Goal: Task Accomplishment & Management: Manage account settings

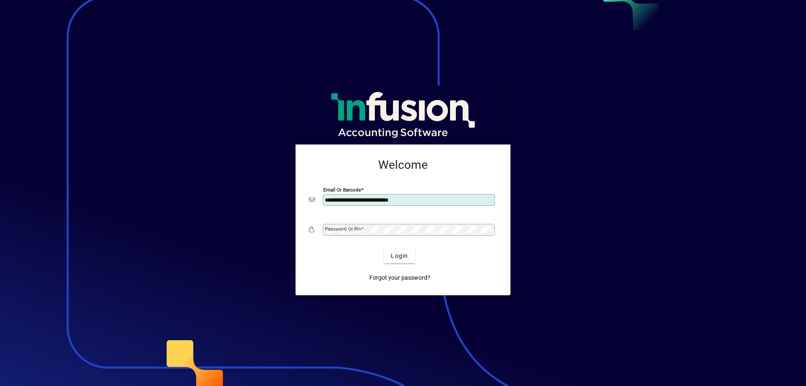
type input "**********"
click at [362, 224] on div "Password or Pin" at bounding box center [409, 230] width 172 height 12
click at [399, 252] on span "Login" at bounding box center [399, 256] width 17 height 9
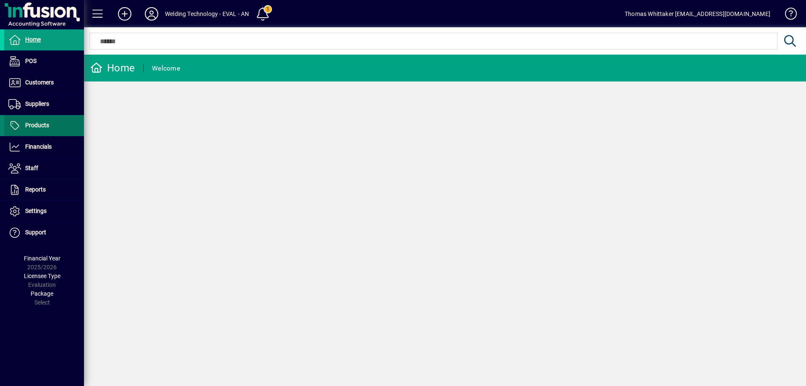
click at [38, 121] on span "Products" at bounding box center [26, 126] width 45 height 10
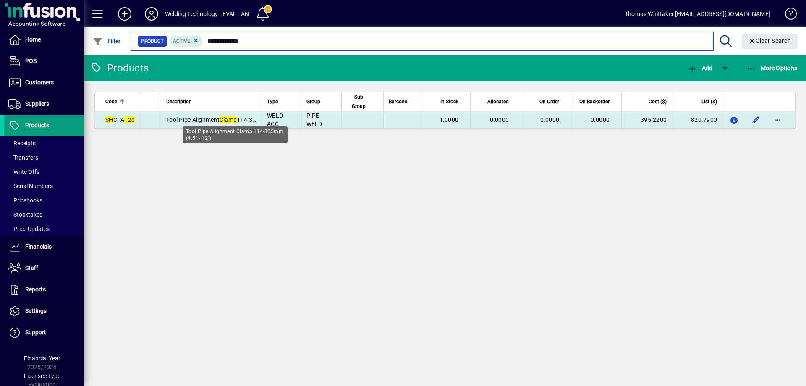
type input "**********"
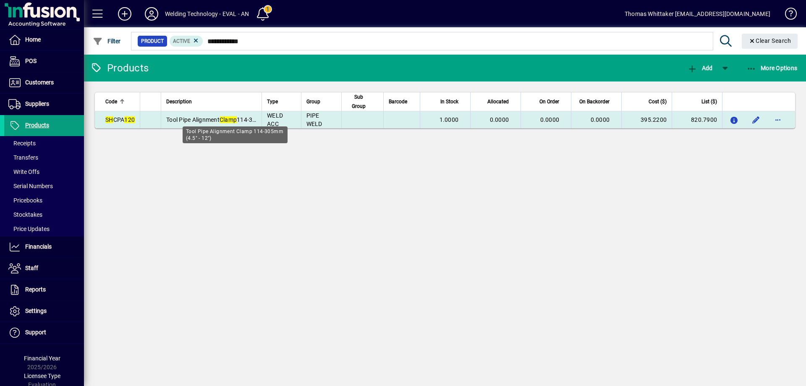
click at [198, 122] on span "Tool Pipe Alignment Clamp 114-305mm (4.5" - 12")" at bounding box center [232, 119] width 133 height 7
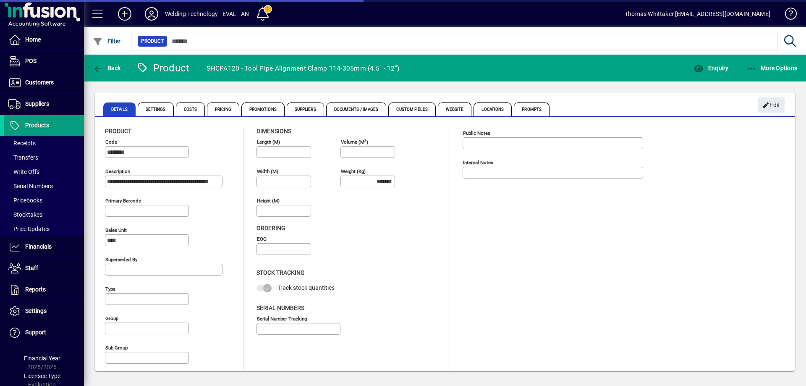
type input "**********"
type input "****"
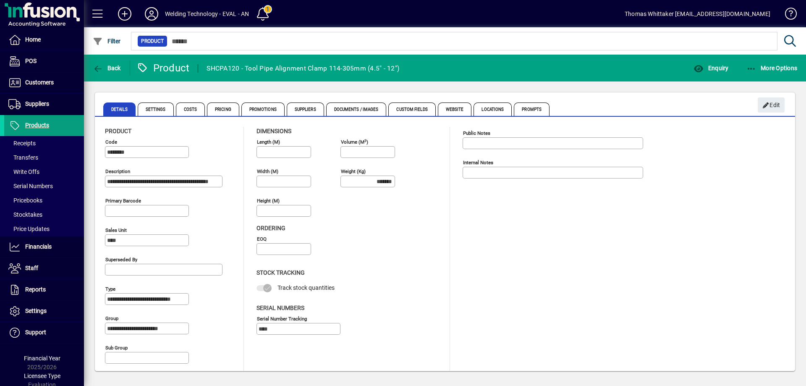
scroll to position [4, 0]
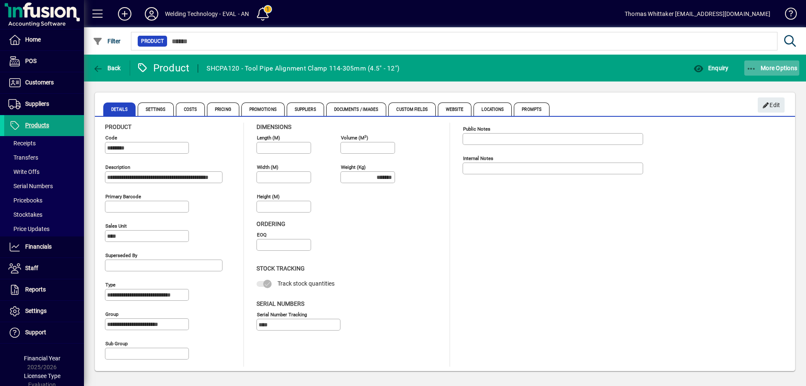
click at [770, 71] on span "More Options" at bounding box center [772, 68] width 51 height 7
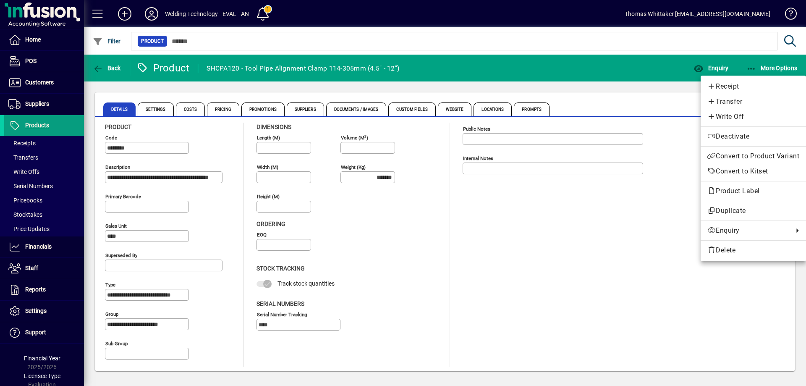
click at [712, 67] on div at bounding box center [403, 193] width 806 height 386
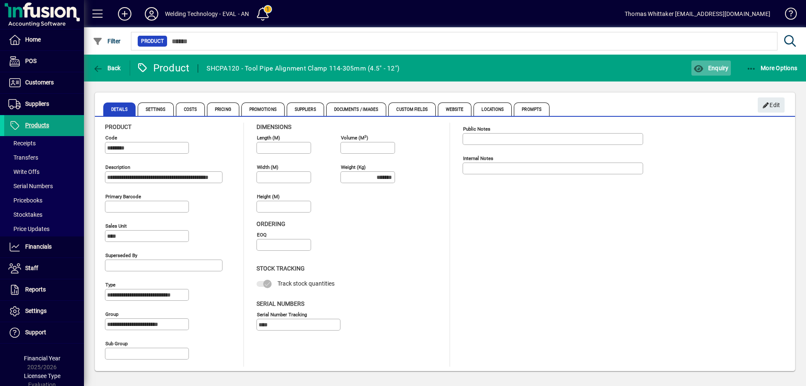
click at [725, 66] on span "Enquiry" at bounding box center [711, 68] width 35 height 7
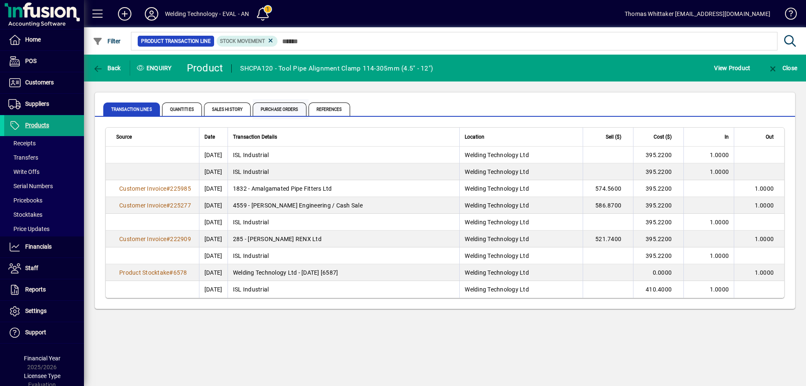
click at [278, 112] on span "Purchase Orders" at bounding box center [280, 108] width 54 height 13
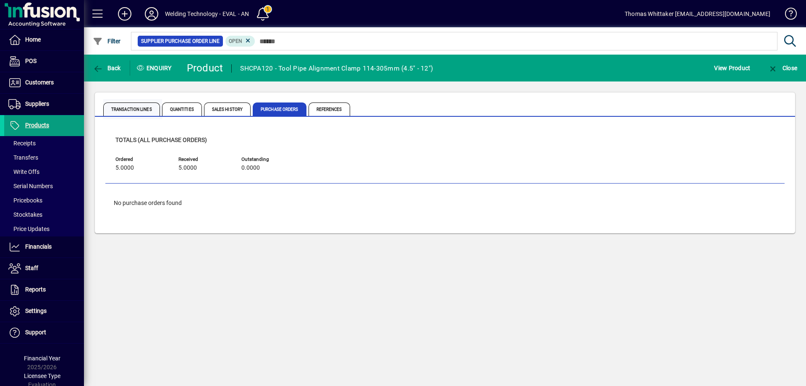
click at [139, 107] on span "Transaction Lines" at bounding box center [131, 108] width 57 height 13
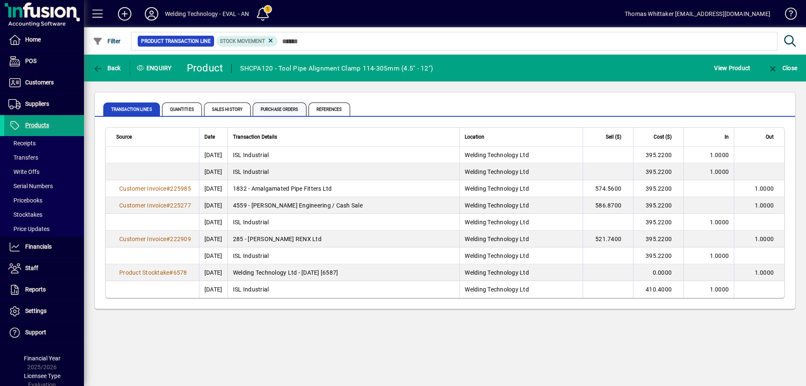
click at [283, 114] on span "Purchase Orders" at bounding box center [280, 108] width 54 height 13
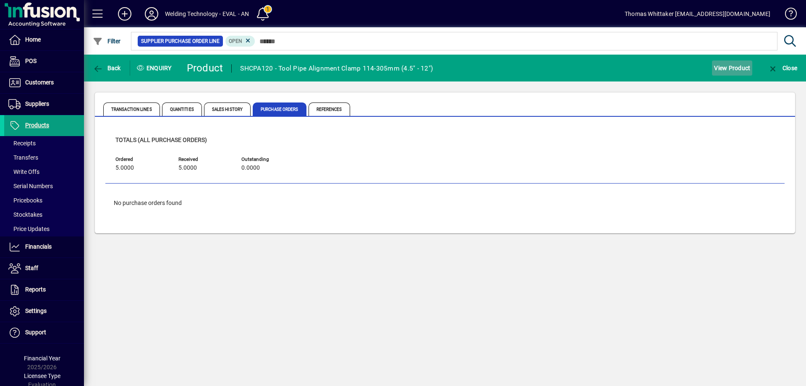
click at [739, 68] on span "View Product" at bounding box center [732, 67] width 36 height 13
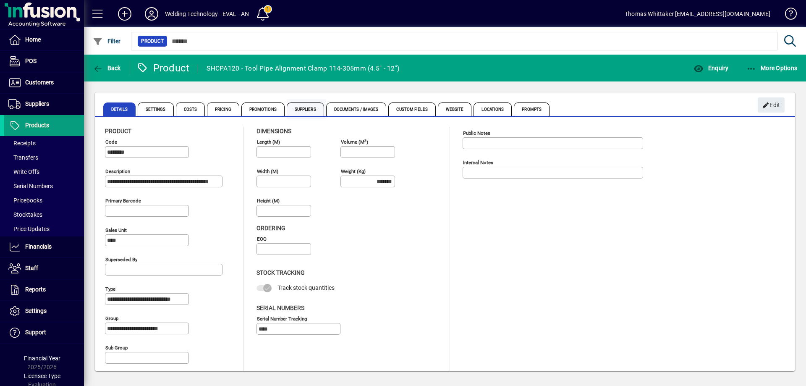
click at [299, 110] on span "Suppliers" at bounding box center [305, 108] width 37 height 13
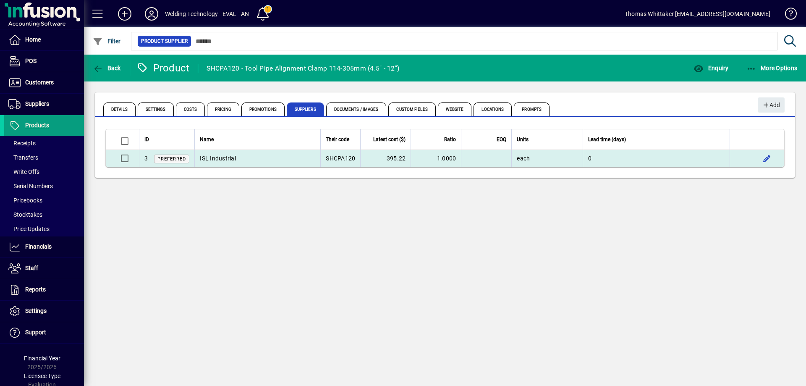
click at [210, 159] on td "ISL Industrial" at bounding box center [257, 158] width 126 height 17
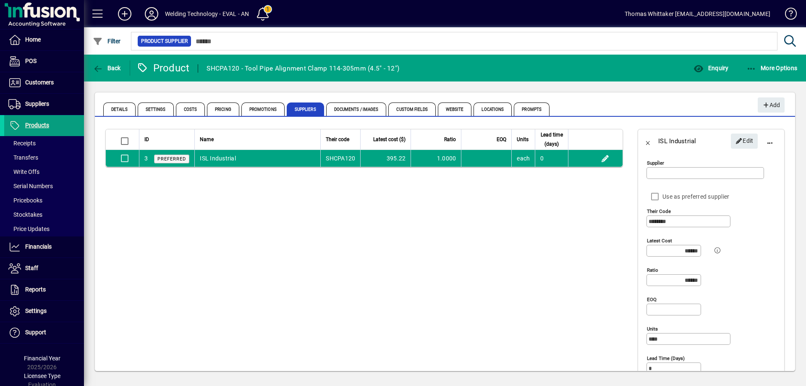
type input "**********"
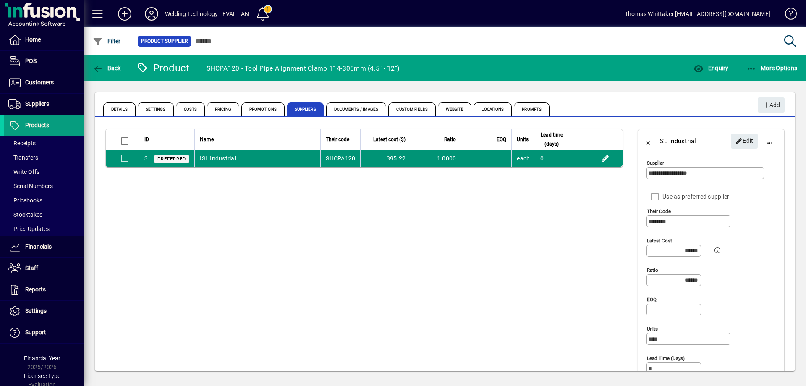
click at [235, 165] on td "ISL Industrial" at bounding box center [257, 158] width 126 height 17
click at [252, 167] on td "ISL Industrial" at bounding box center [257, 158] width 126 height 17
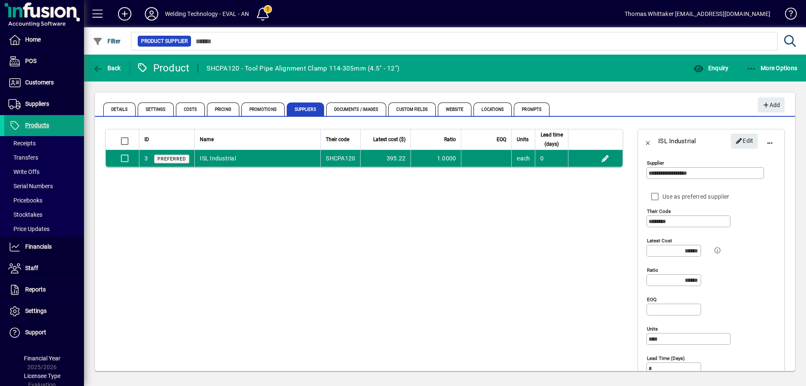
click at [179, 162] on span "Preferred" at bounding box center [171, 158] width 29 height 5
click at [599, 168] on span "button" at bounding box center [606, 158] width 20 height 20
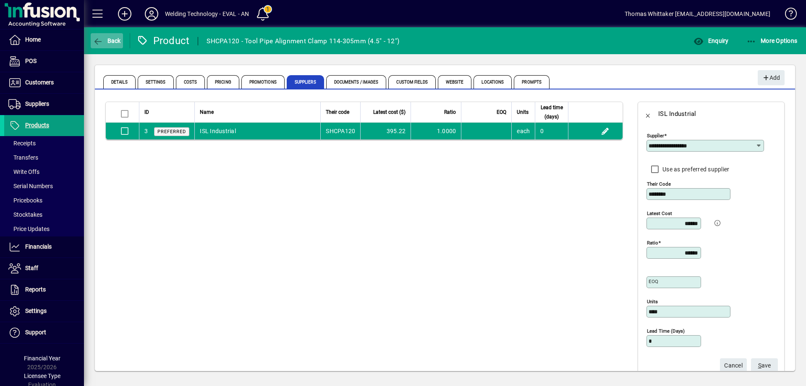
click at [113, 35] on span "button" at bounding box center [107, 41] width 32 height 20
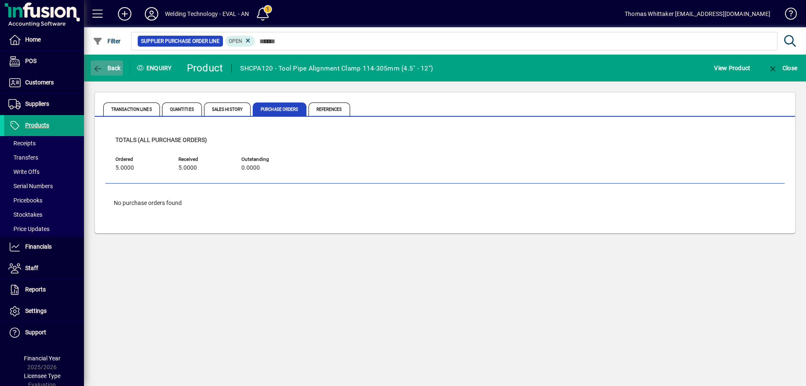
click at [117, 67] on span "Back" at bounding box center [107, 68] width 28 height 7
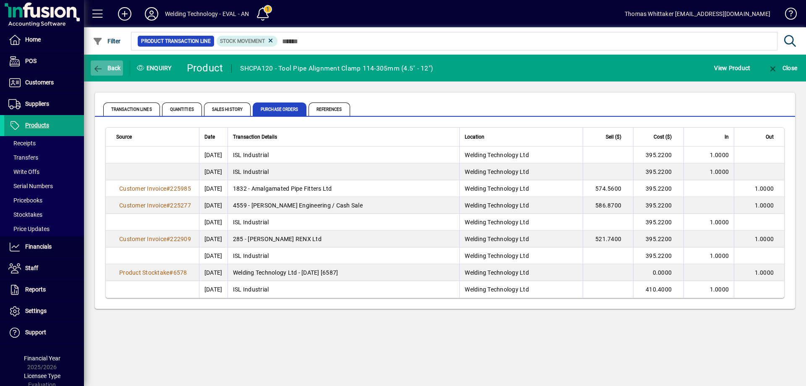
click at [105, 65] on button "Back" at bounding box center [107, 67] width 32 height 15
click at [273, 40] on icon at bounding box center [271, 41] width 8 height 8
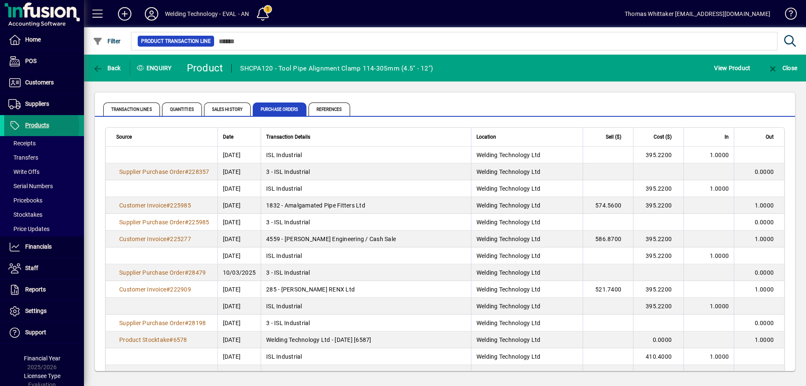
click at [37, 126] on span "Products" at bounding box center [37, 125] width 24 height 7
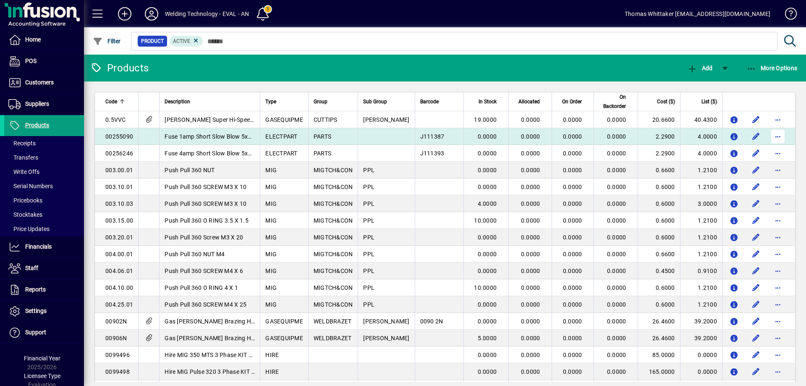
click at [769, 135] on span "button" at bounding box center [778, 136] width 20 height 20
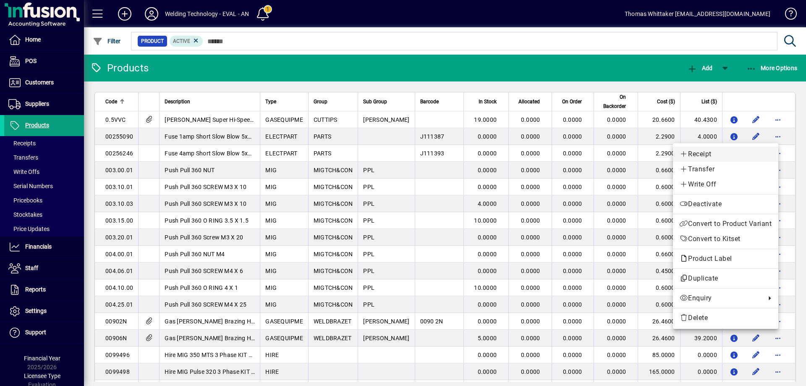
click at [700, 157] on span "Receipt" at bounding box center [726, 154] width 92 height 10
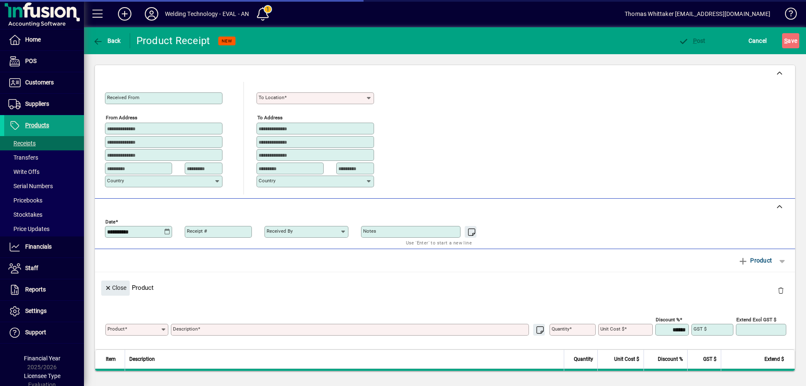
type textarea "**********"
type input "******"
type input "****"
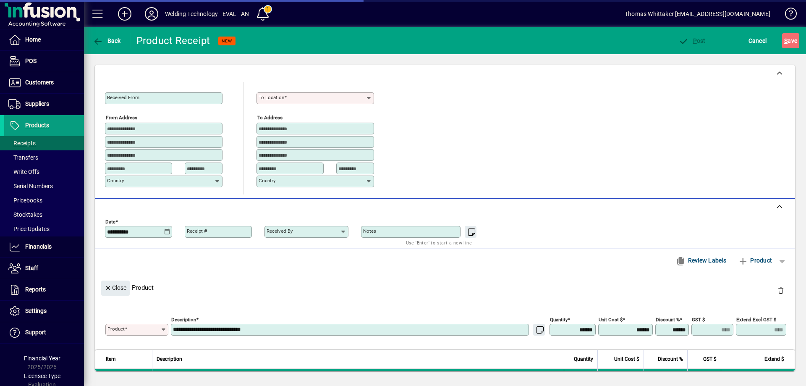
type input "********"
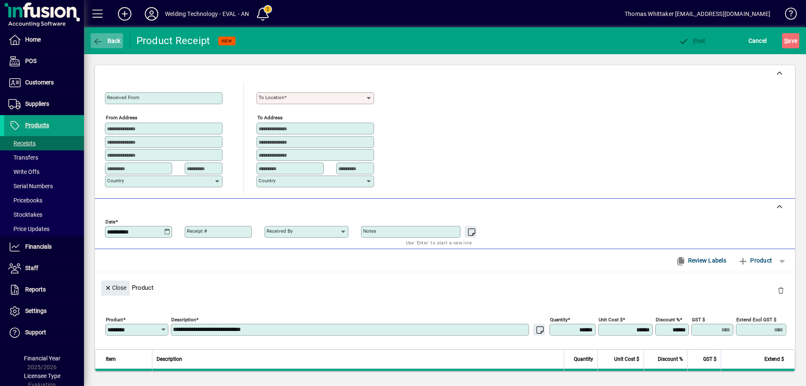
click at [109, 37] on span "Back" at bounding box center [107, 40] width 28 height 7
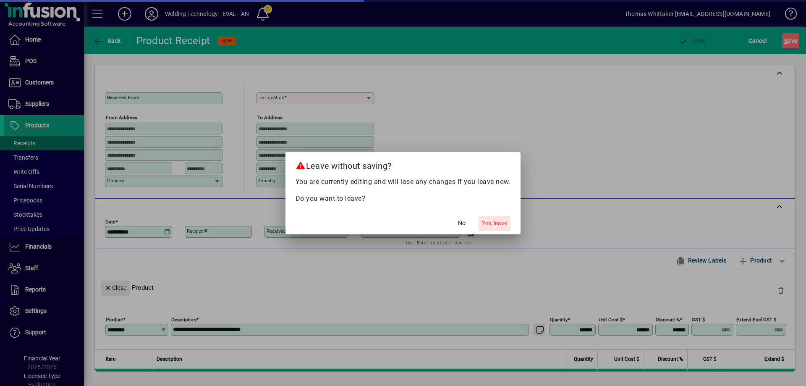
click at [504, 225] on span "Yes, leave" at bounding box center [494, 223] width 25 height 9
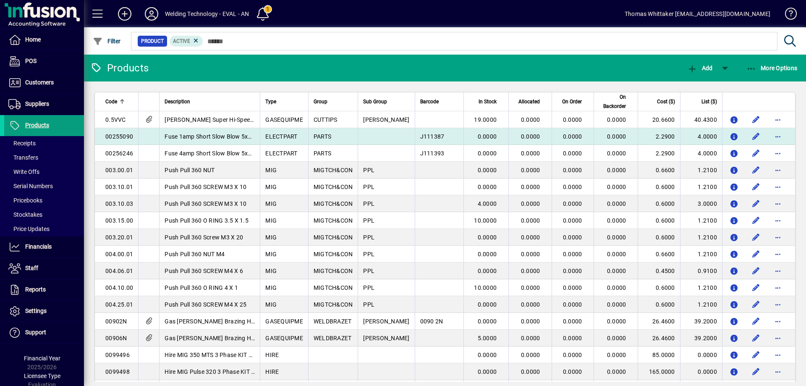
click at [421, 141] on td "J111387" at bounding box center [439, 136] width 49 height 17
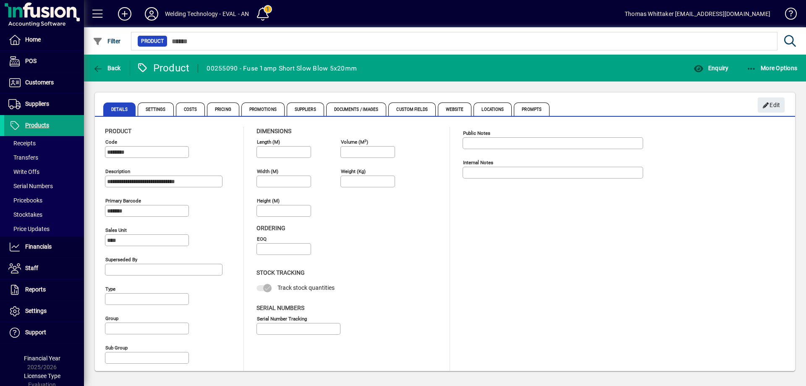
type input "**********"
type input "****"
click at [111, 66] on span "Back" at bounding box center [107, 68] width 28 height 7
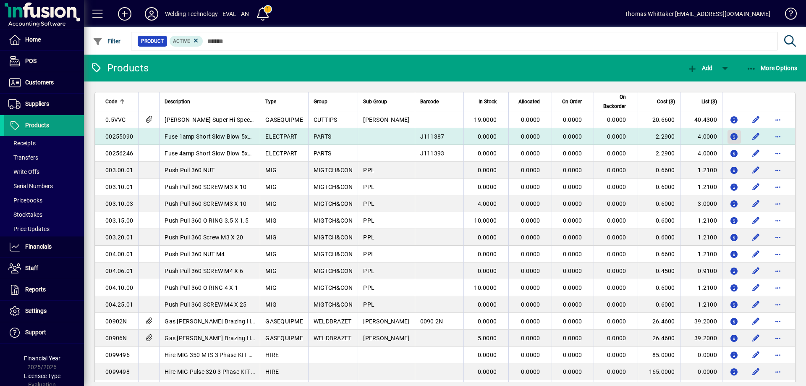
click at [730, 136] on icon "button" at bounding box center [734, 137] width 9 height 7
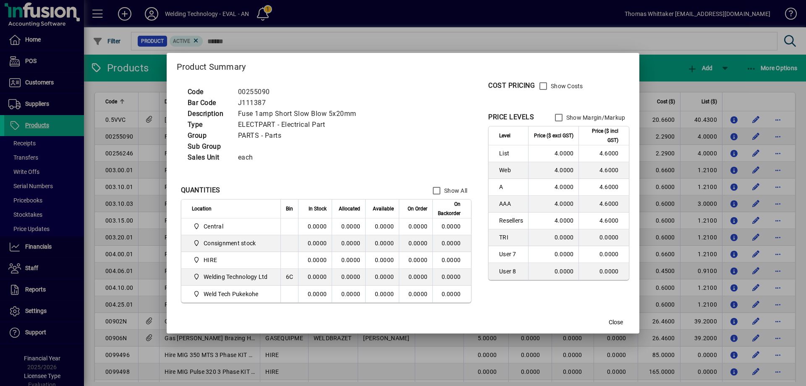
drag, startPoint x: 192, startPoint y: 207, endPoint x: 213, endPoint y: 206, distance: 21.4
click at [213, 206] on div "Location" at bounding box center [234, 208] width 84 height 9
click at [618, 321] on span "Close" at bounding box center [616, 322] width 14 height 9
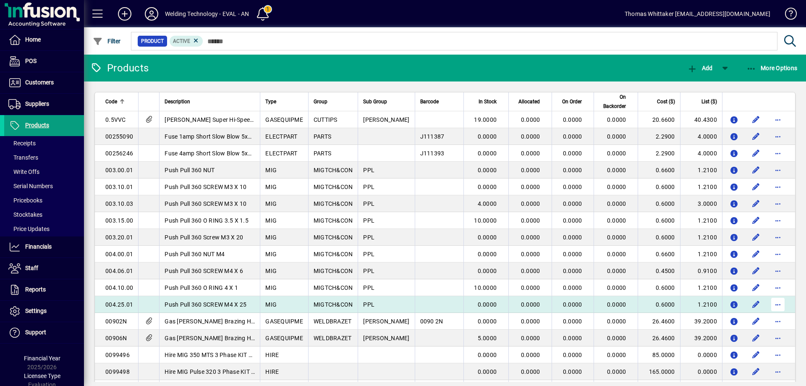
click at [770, 305] on span "button" at bounding box center [778, 304] width 20 height 20
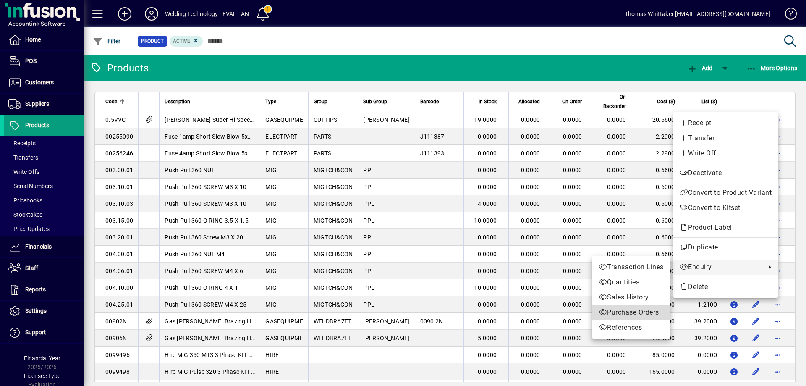
click at [643, 311] on span "Purchase Orders" at bounding box center [631, 312] width 65 height 10
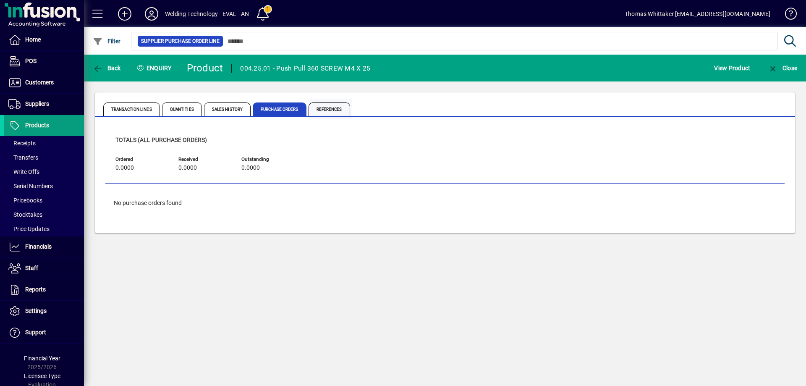
click at [320, 114] on span "References" at bounding box center [330, 108] width 42 height 13
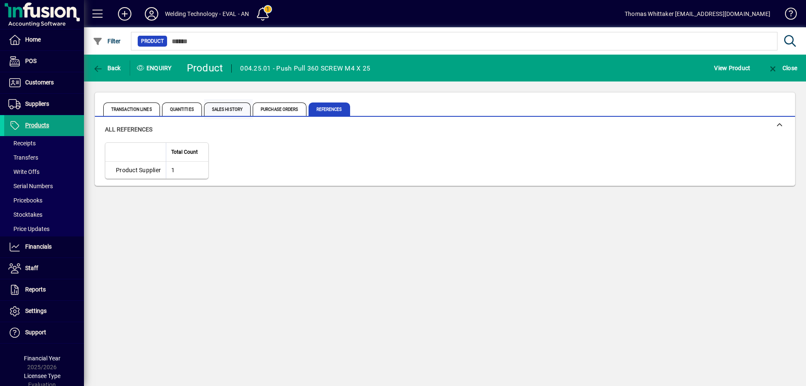
click at [234, 107] on span "Sales History" at bounding box center [227, 108] width 47 height 13
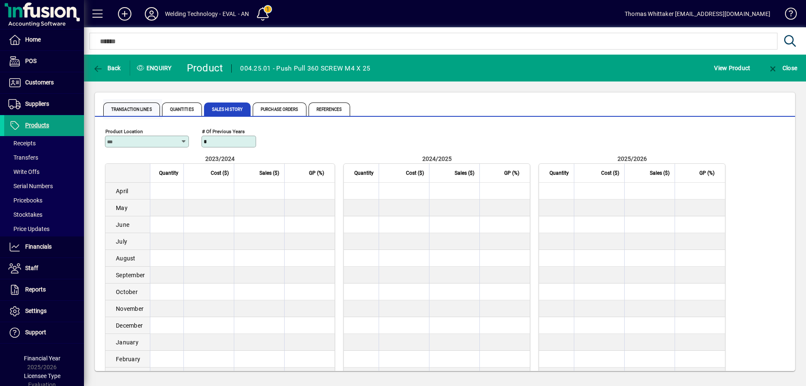
click at [129, 113] on span "Transaction Lines" at bounding box center [131, 108] width 57 height 13
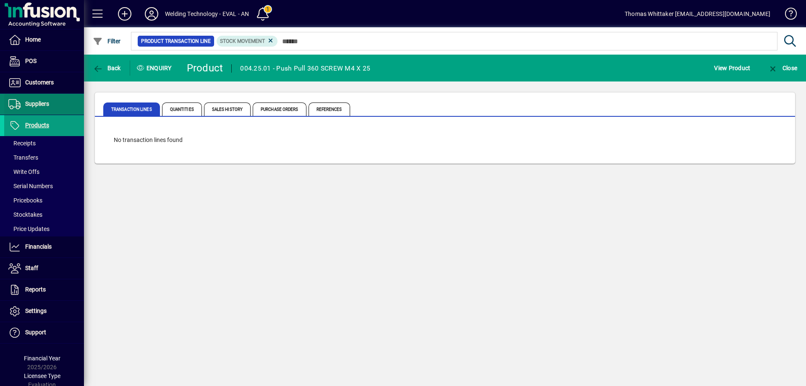
click at [37, 106] on span "Suppliers" at bounding box center [37, 103] width 24 height 7
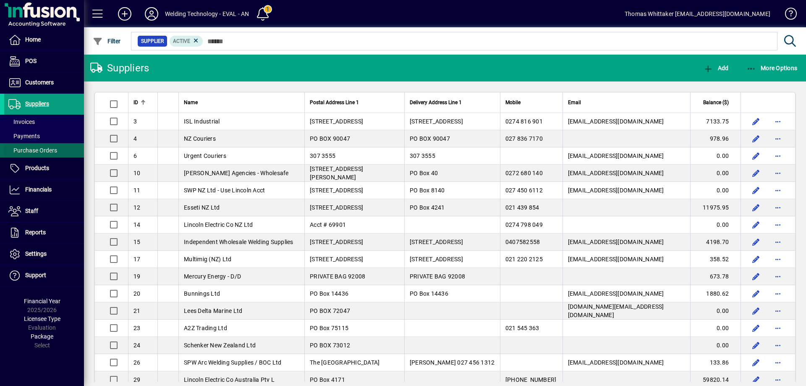
click at [42, 150] on span "Purchase Orders" at bounding box center [32, 150] width 49 height 7
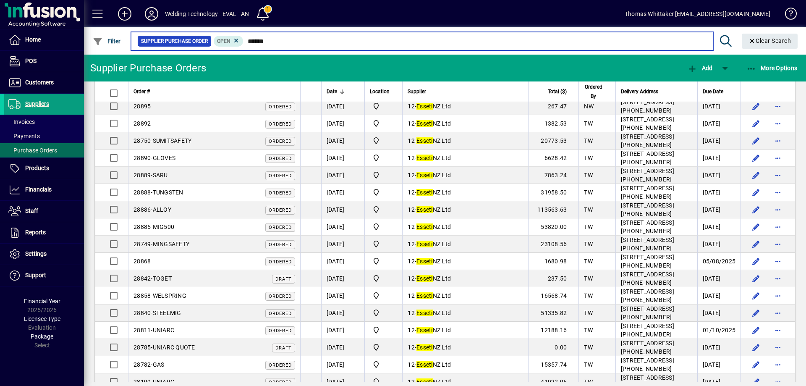
scroll to position [210, 0]
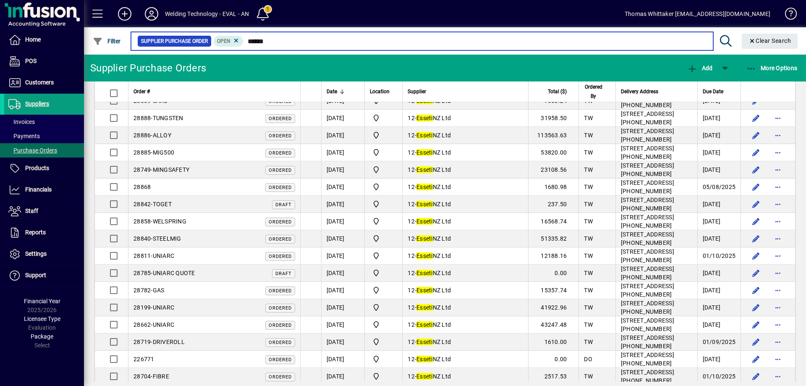
type input "******"
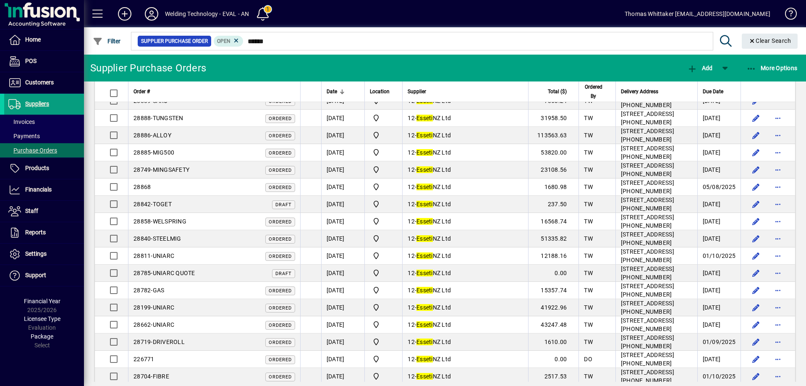
click at [327, 94] on div "Date" at bounding box center [343, 91] width 33 height 9
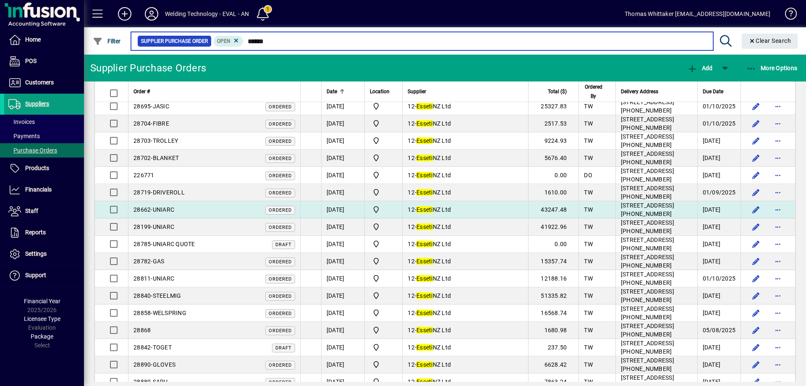
scroll to position [504, 0]
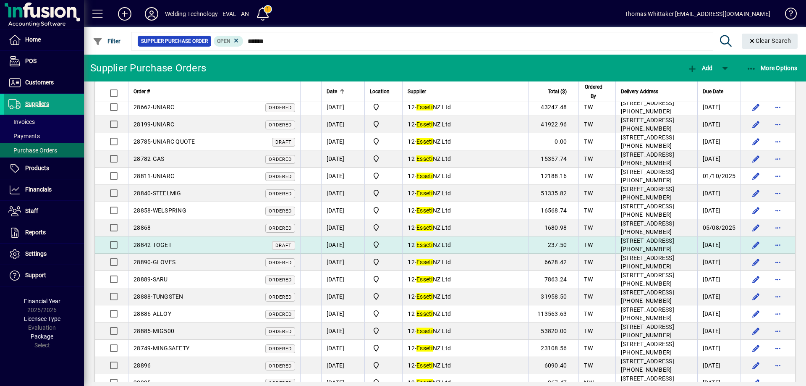
click at [237, 244] on div "28842-TOGET Draft" at bounding box center [215, 245] width 162 height 9
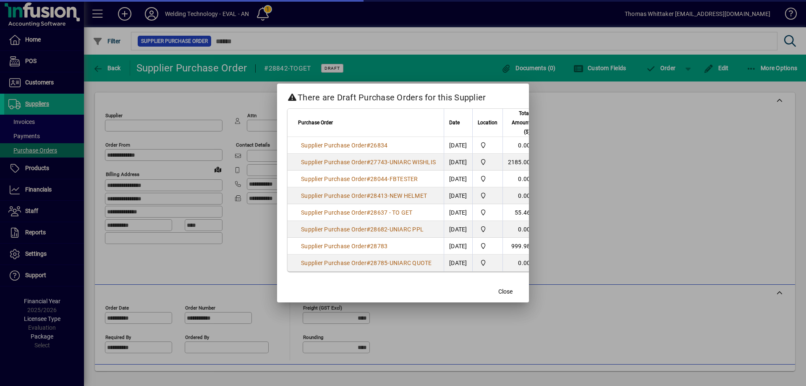
type input "**********"
click at [510, 296] on span "Close" at bounding box center [506, 291] width 14 height 9
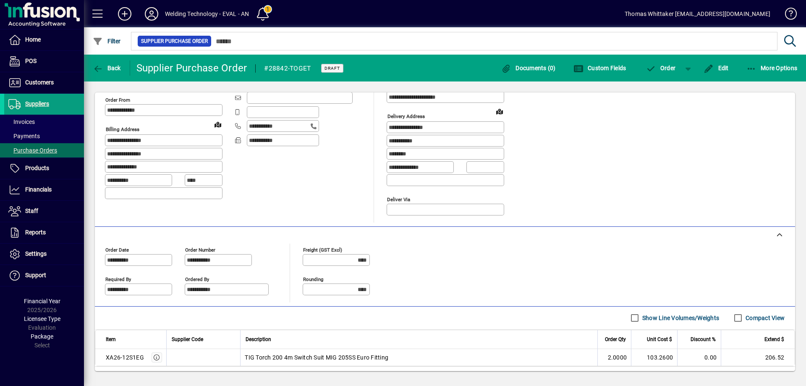
scroll to position [101, 0]
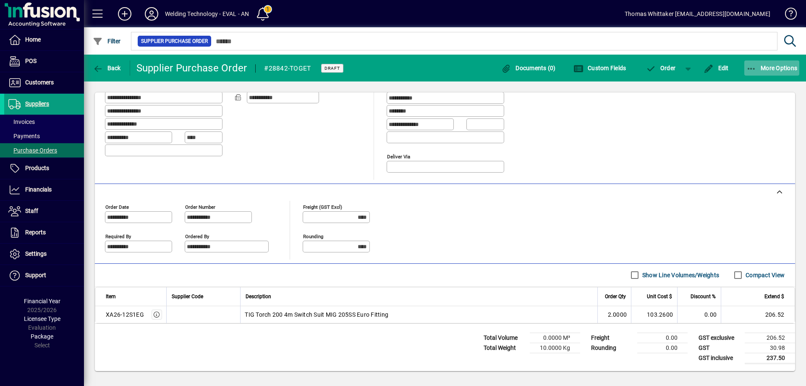
click at [784, 69] on span "More Options" at bounding box center [772, 68] width 51 height 7
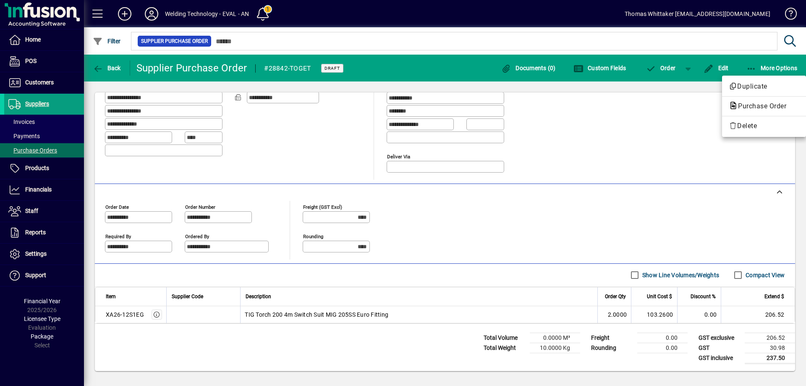
click at [714, 71] on div at bounding box center [403, 193] width 806 height 386
click at [686, 71] on span "button" at bounding box center [688, 68] width 20 height 20
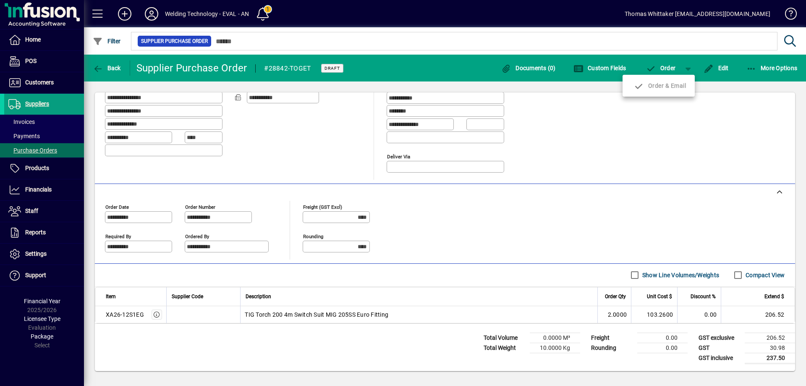
click at [714, 69] on div at bounding box center [403, 193] width 806 height 386
click at [717, 68] on span "Edit" at bounding box center [716, 68] width 25 height 7
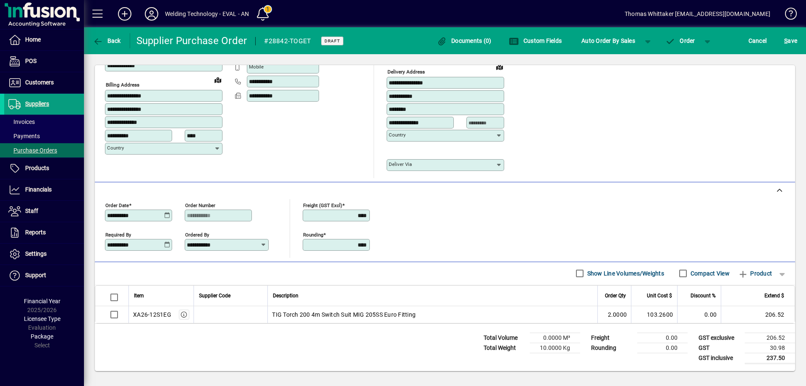
scroll to position [0, 0]
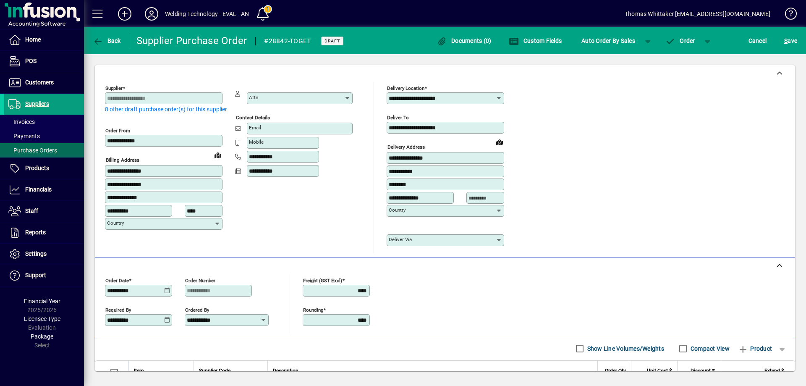
click at [115, 108] on div at bounding box center [164, 108] width 118 height 9
click at [213, 108] on div at bounding box center [164, 108] width 118 height 9
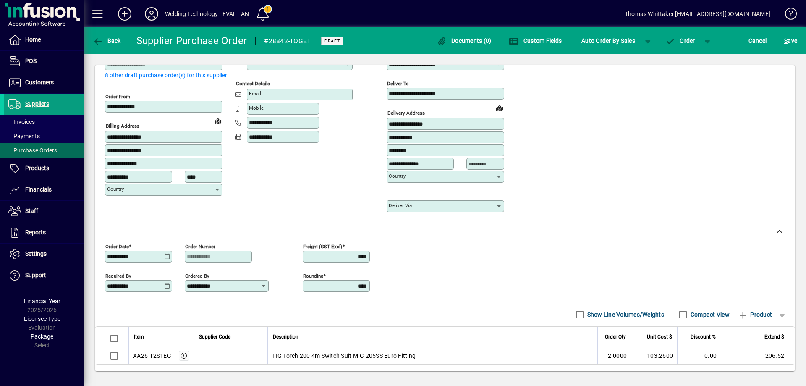
scroll to position [75, 0]
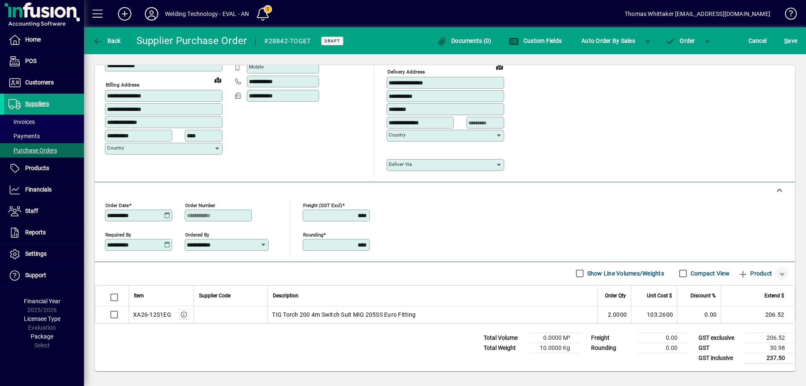
click at [774, 275] on span "button" at bounding box center [782, 273] width 20 height 20
click at [737, 273] on div at bounding box center [403, 193] width 806 height 386
click at [738, 273] on icon "button" at bounding box center [743, 274] width 10 height 8
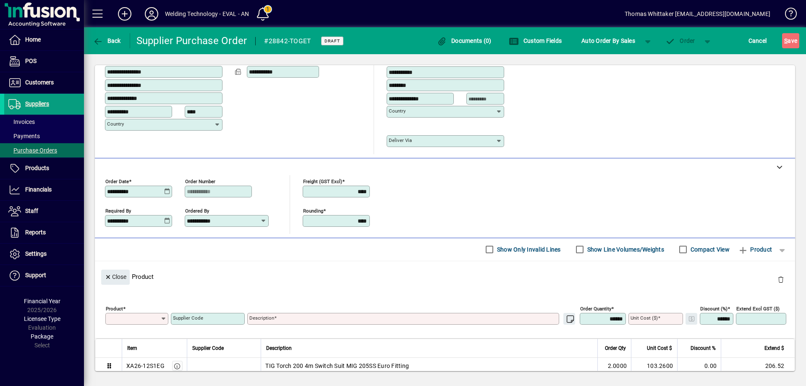
scroll to position [0, 0]
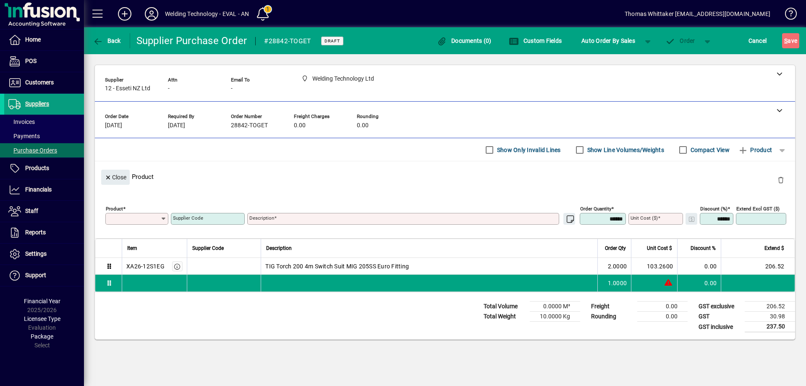
click at [165, 221] on icon at bounding box center [163, 218] width 6 height 7
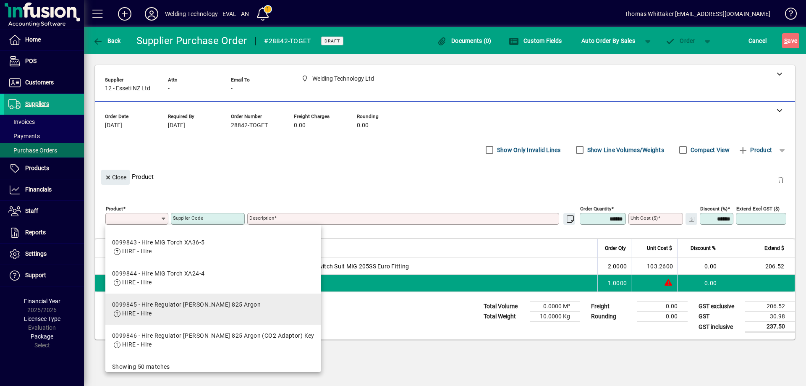
scroll to position [1665, 0]
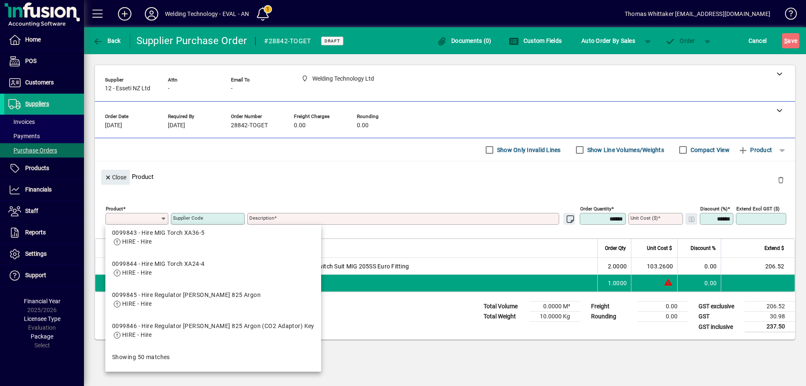
click at [284, 185] on div "Close Product" at bounding box center [445, 176] width 701 height 31
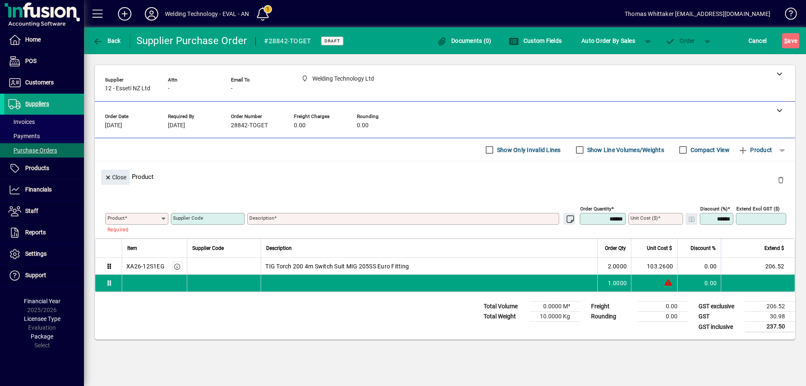
click at [292, 317] on div "Total Volume 0.0000 M³ Total Weight 10.0000 Kg Freight 0.00 Rounding 0.00 GST e…" at bounding box center [445, 315] width 701 height 47
click at [27, 37] on span "Home" at bounding box center [33, 39] width 16 height 7
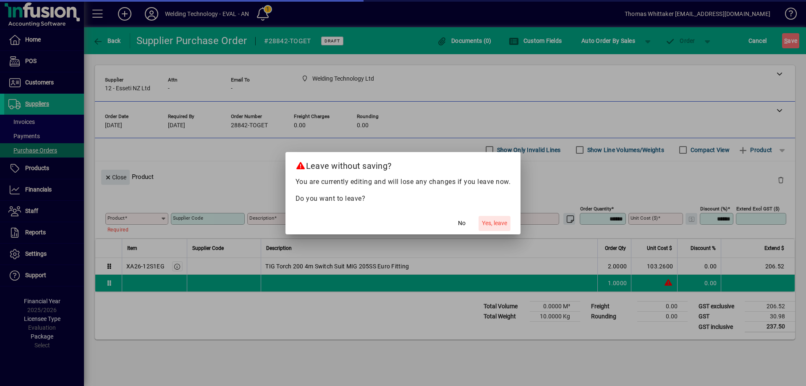
click at [499, 224] on span "Yes, leave" at bounding box center [494, 223] width 25 height 9
